Goal: Information Seeking & Learning: Find specific fact

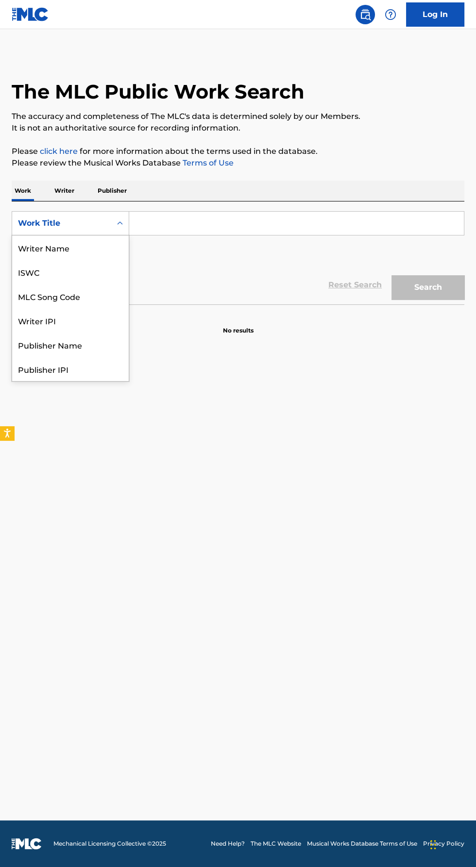
click at [60, 201] on p "Writer" at bounding box center [64, 191] width 26 height 20
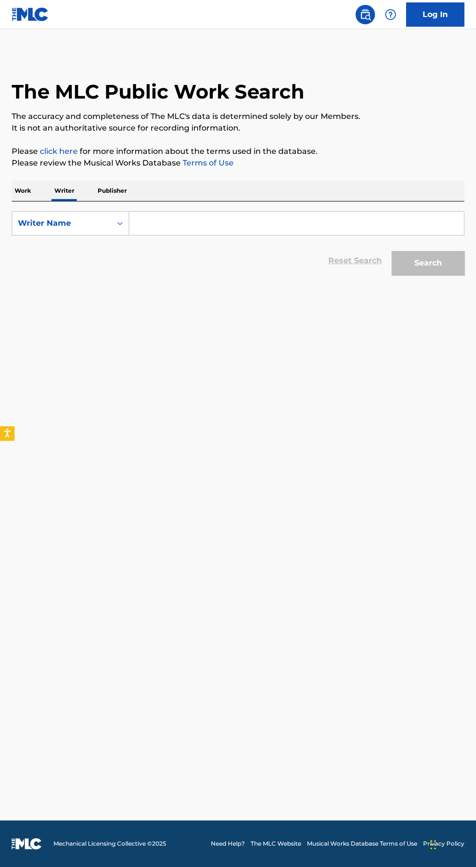
click at [172, 235] on input "Search Form" at bounding box center [296, 223] width 335 height 23
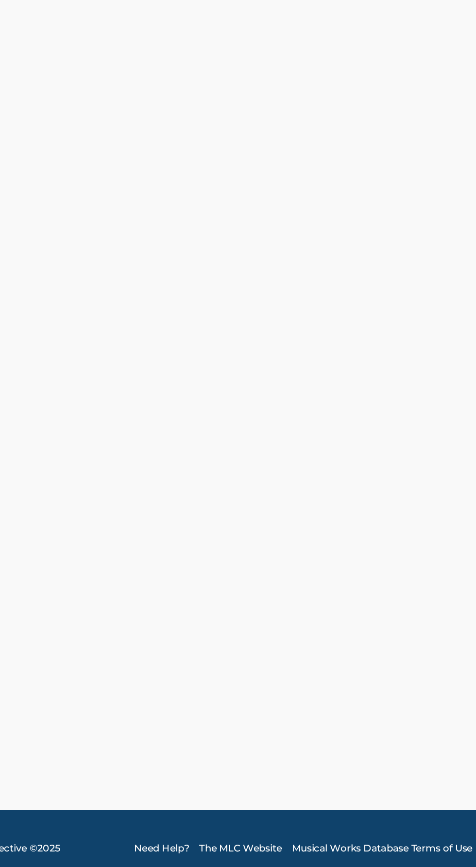
type input "[PERSON_NAME]"
click at [399, 275] on button "Search" at bounding box center [427, 263] width 73 height 24
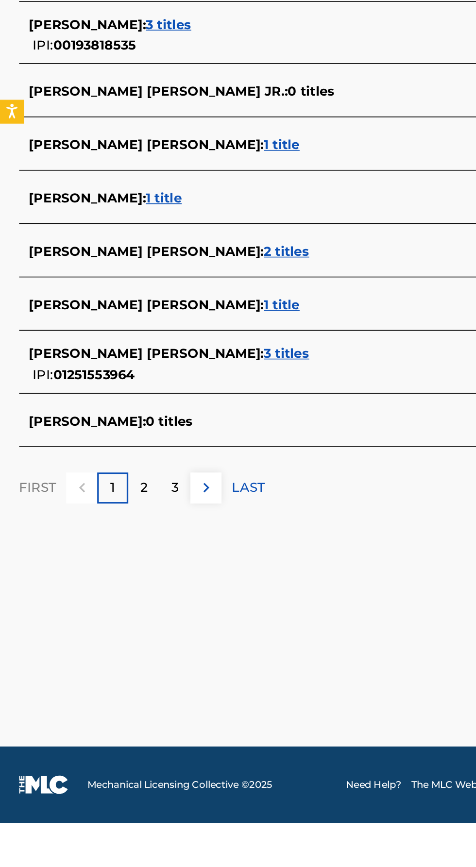
scroll to position [25, 0]
click at [94, 385] on span "3 titles" at bounding box center [103, 380] width 28 height 9
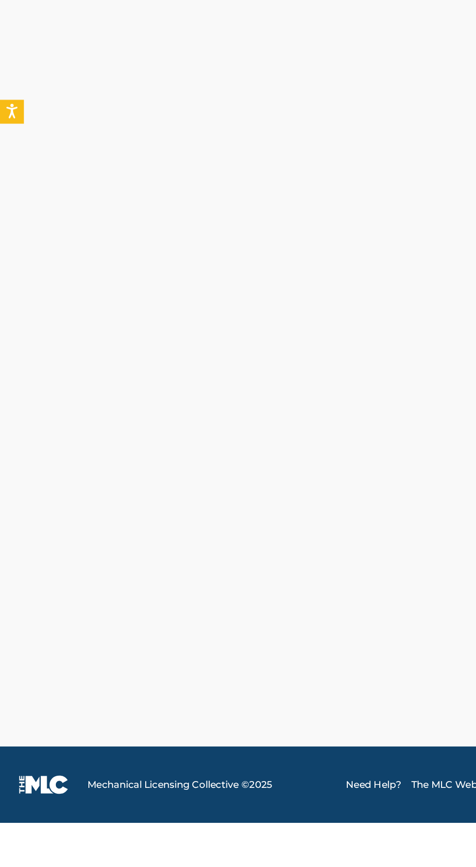
scroll to position [0, 0]
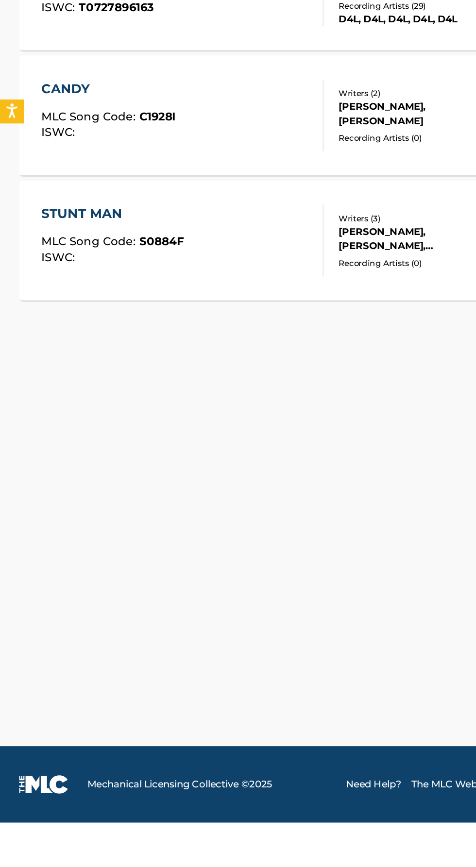
click at [233, 363] on div "[PERSON_NAME], [PERSON_NAME]" at bounding box center [255, 354] width 98 height 17
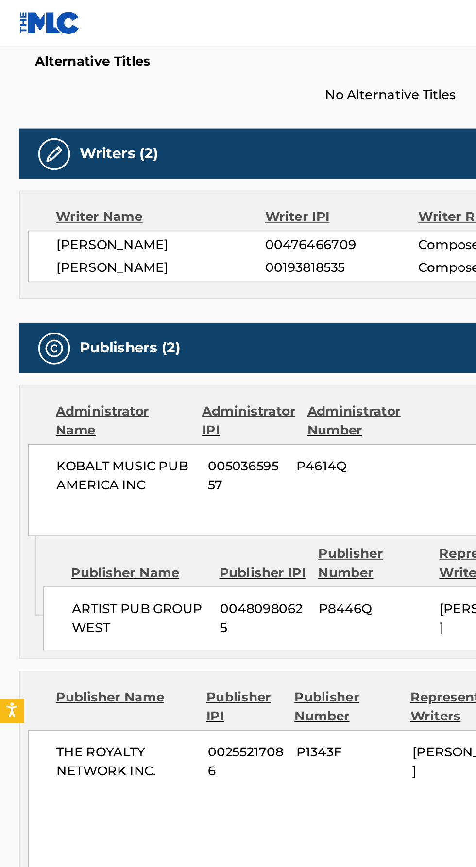
scroll to position [263, 0]
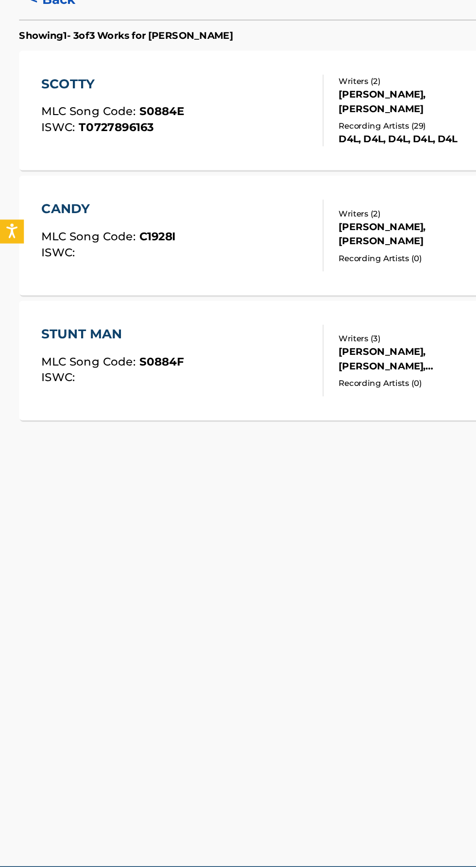
click at [104, 502] on div "STUNT MAN" at bounding box center [68, 496] width 87 height 12
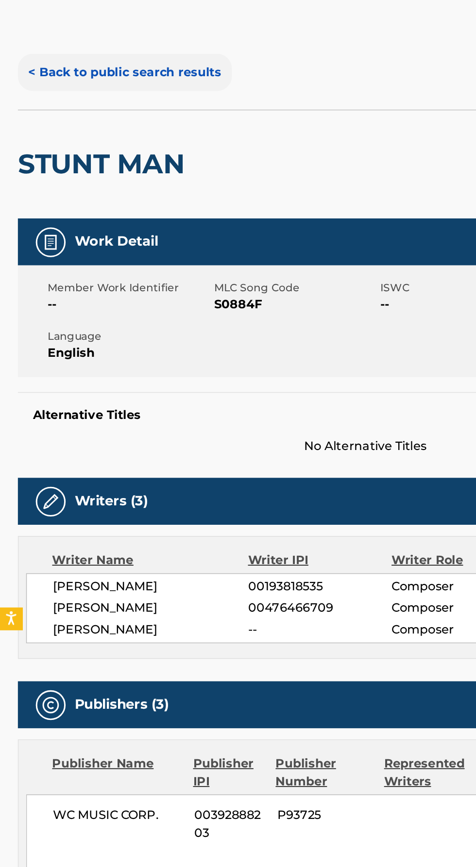
click at [103, 78] on button "< Back to public search results" at bounding box center [81, 78] width 139 height 24
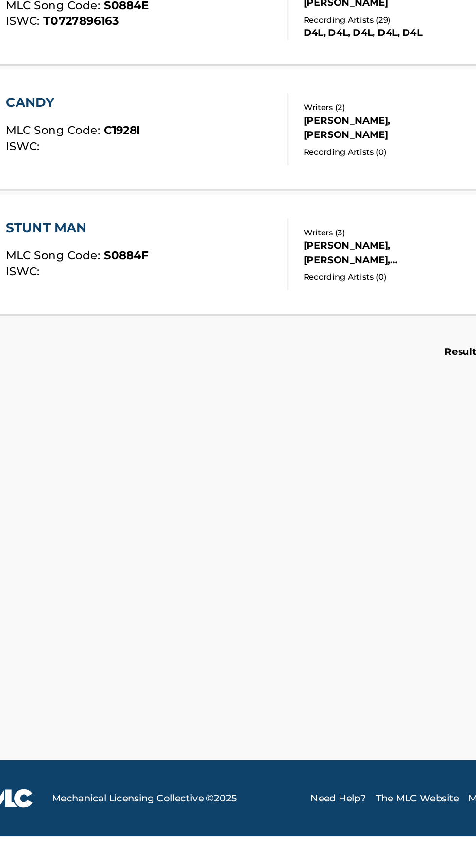
click at [268, 444] on div "LEFABIAN WILLIAMS, BARRY ADAMS" at bounding box center [255, 434] width 98 height 17
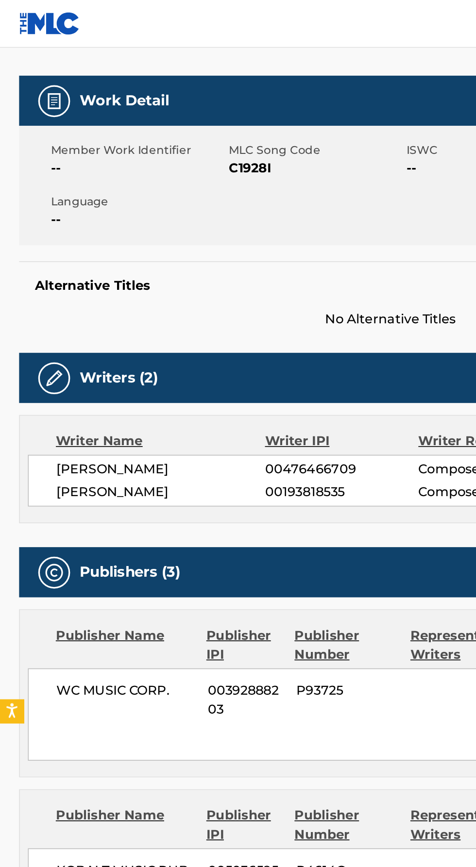
scroll to position [126, 0]
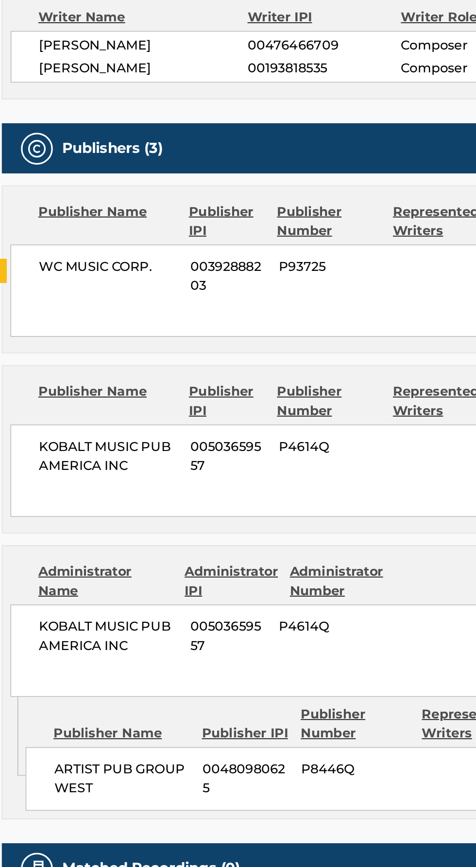
scroll to position [117, 0]
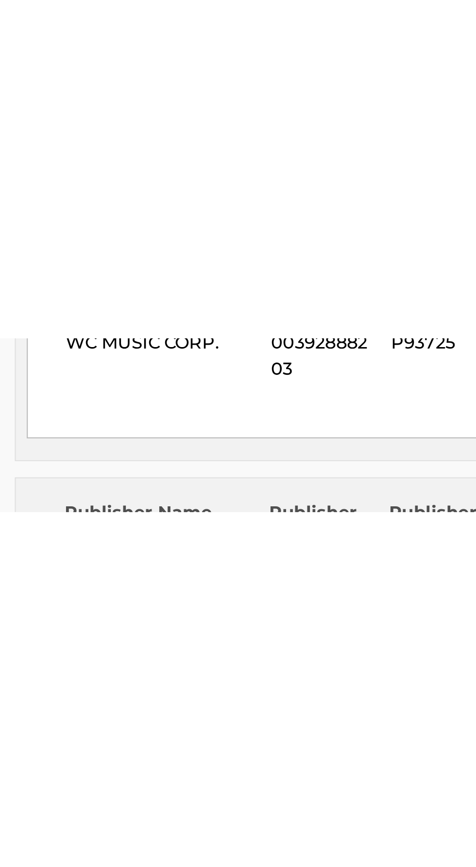
scroll to position [79, 0]
